Goal: Task Accomplishment & Management: Manage account settings

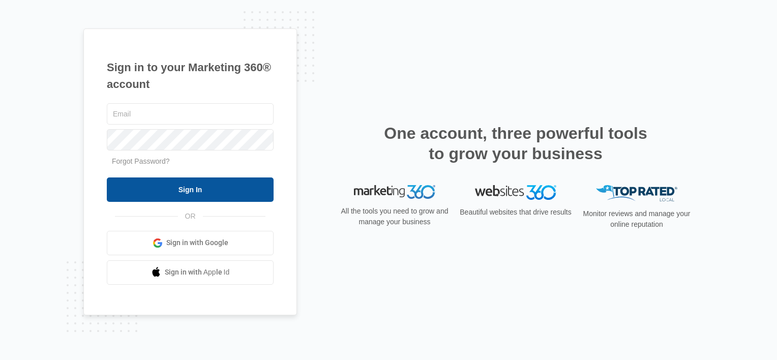
type input "michael@renewacart.com"
click at [193, 188] on input "Sign In" at bounding box center [190, 189] width 167 height 24
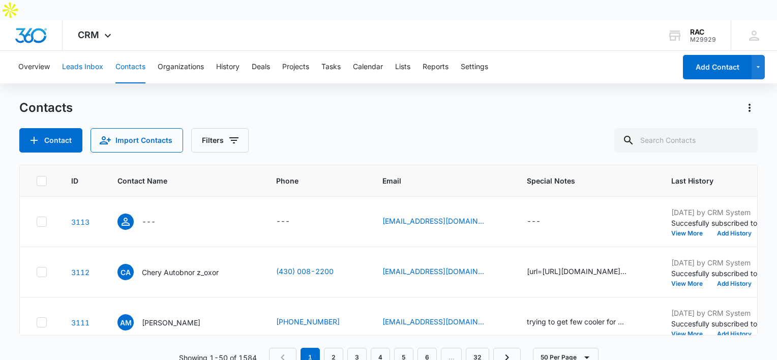
click at [87, 51] on button "Leads Inbox" at bounding box center [82, 67] width 41 height 33
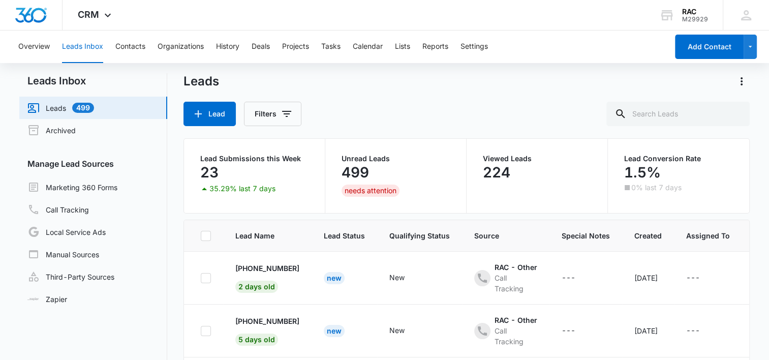
scroll to position [25, 0]
